Goal: Information Seeking & Learning: Check status

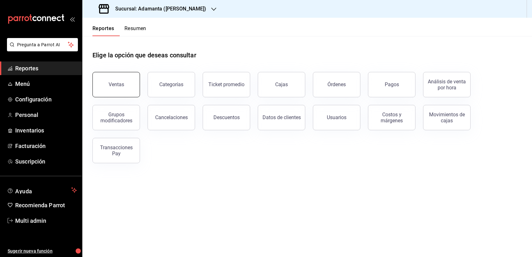
scroll to position [4, 0]
click at [124, 87] on div "Ventas" at bounding box center [117, 84] width 16 height 6
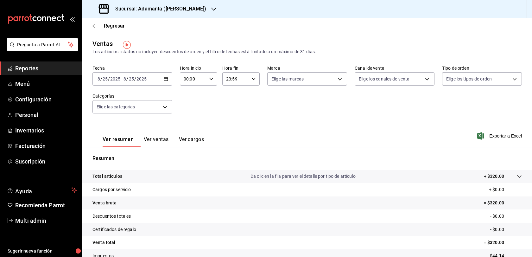
click at [166, 147] on button "Ver ventas" at bounding box center [156, 141] width 25 height 11
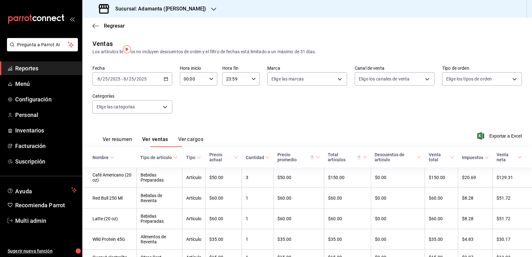
click at [126, 147] on button "Ver resumen" at bounding box center [117, 141] width 29 height 11
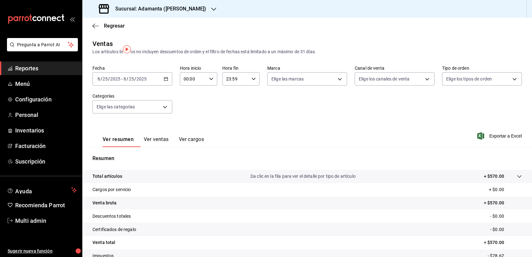
click at [169, 147] on button "Ver ventas" at bounding box center [156, 141] width 25 height 11
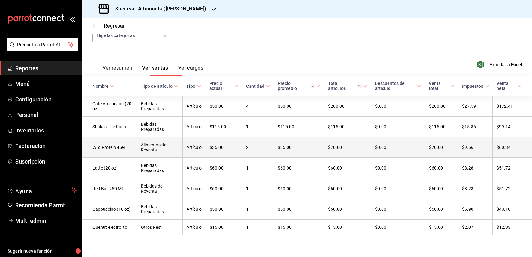
scroll to position [65, 0]
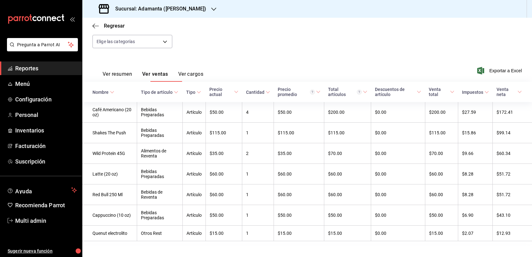
click at [133, 74] on div "Ver resumen Ver ventas Ver cargos" at bounding box center [148, 72] width 111 height 18
click at [131, 80] on button "Ver resumen" at bounding box center [117, 76] width 29 height 11
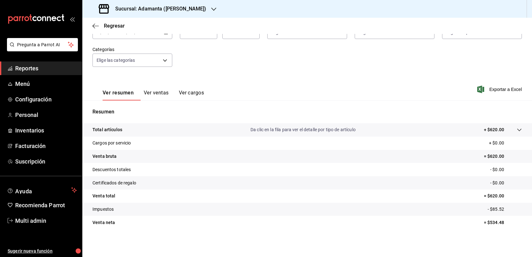
scroll to position [65, 0]
click at [169, 90] on button "Ver ventas" at bounding box center [156, 95] width 25 height 11
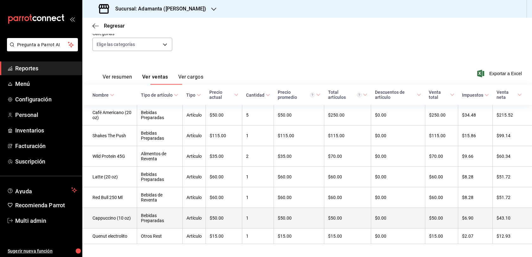
scroll to position [30, 0]
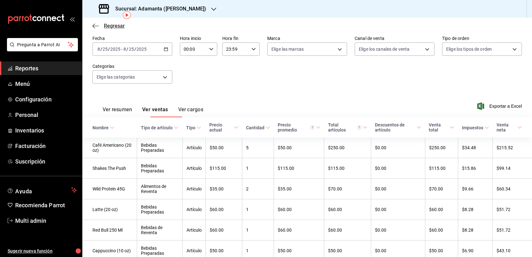
click at [110, 26] on span "Regresar" at bounding box center [114, 26] width 21 height 6
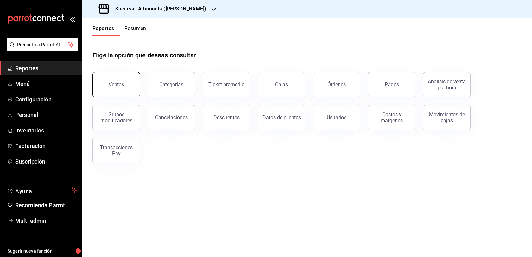
click at [132, 97] on button "Ventas" at bounding box center [117, 84] width 48 height 25
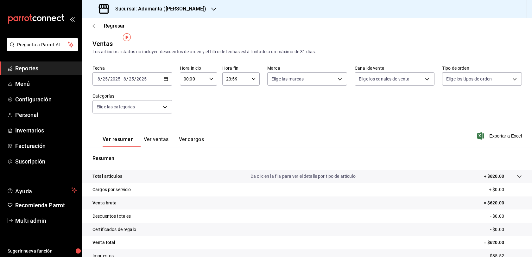
scroll to position [54, 0]
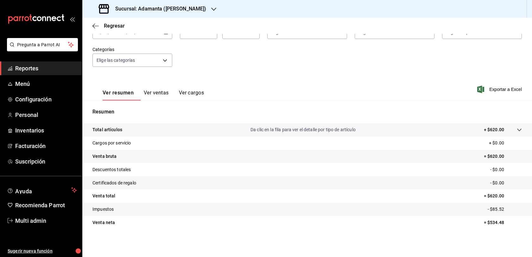
click at [168, 94] on button "Ver ventas" at bounding box center [156, 95] width 25 height 11
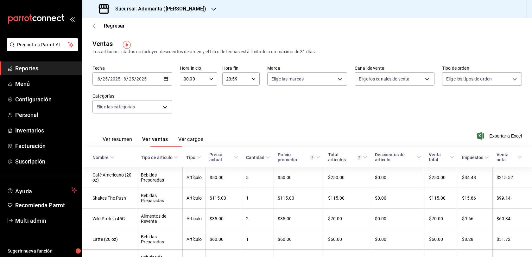
click at [110, 20] on div "Regresar" at bounding box center [307, 26] width 450 height 16
click at [110, 25] on span "Regresar" at bounding box center [114, 26] width 21 height 6
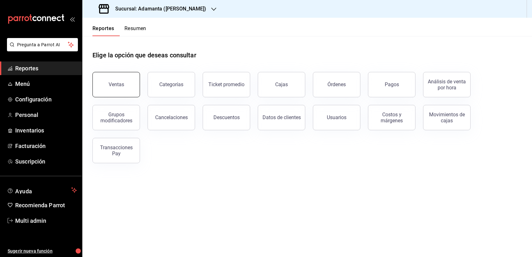
click at [130, 83] on button "Ventas" at bounding box center [117, 84] width 48 height 25
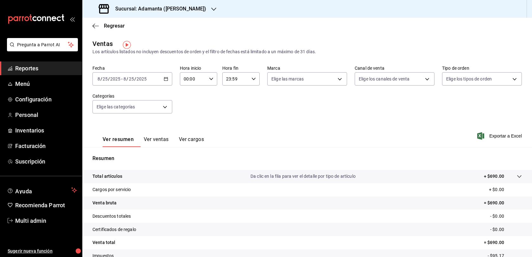
click at [164, 83] on div "[DATE] [DATE] - [DATE] [DATE]" at bounding box center [133, 78] width 80 height 13
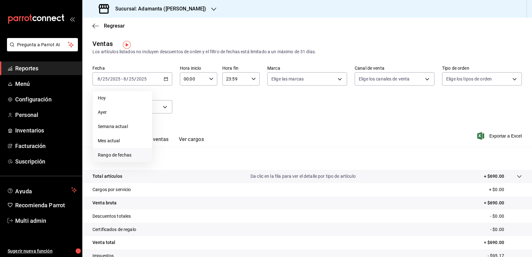
click at [128, 155] on li "Rango de fechas" at bounding box center [122, 155] width 59 height 14
click at [170, 182] on button "25" at bounding box center [165, 176] width 11 height 11
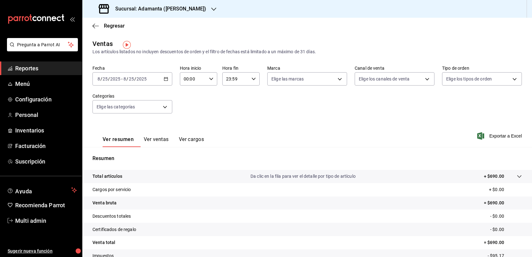
click at [169, 147] on button "Ver ventas" at bounding box center [156, 141] width 25 height 11
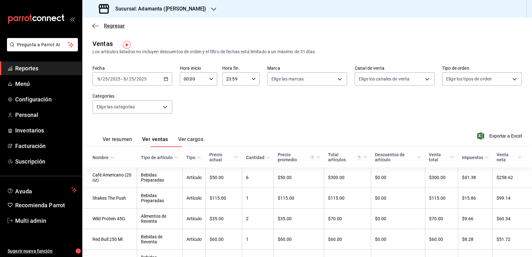
click at [116, 24] on span "Regresar" at bounding box center [114, 26] width 21 height 6
